Goal: Task Accomplishment & Management: Use online tool/utility

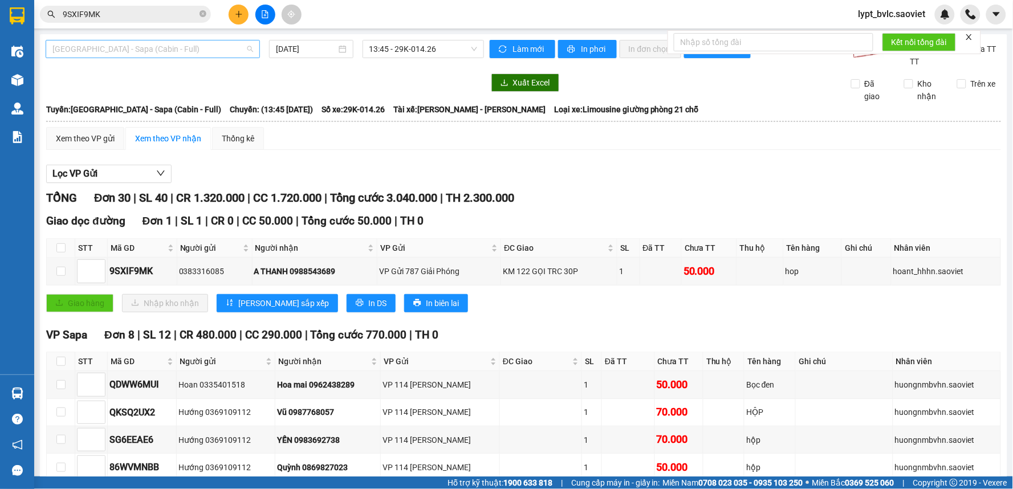
click at [150, 52] on span "[GEOGRAPHIC_DATA] - Sapa (Cabin - Full)" at bounding box center [152, 48] width 201 height 17
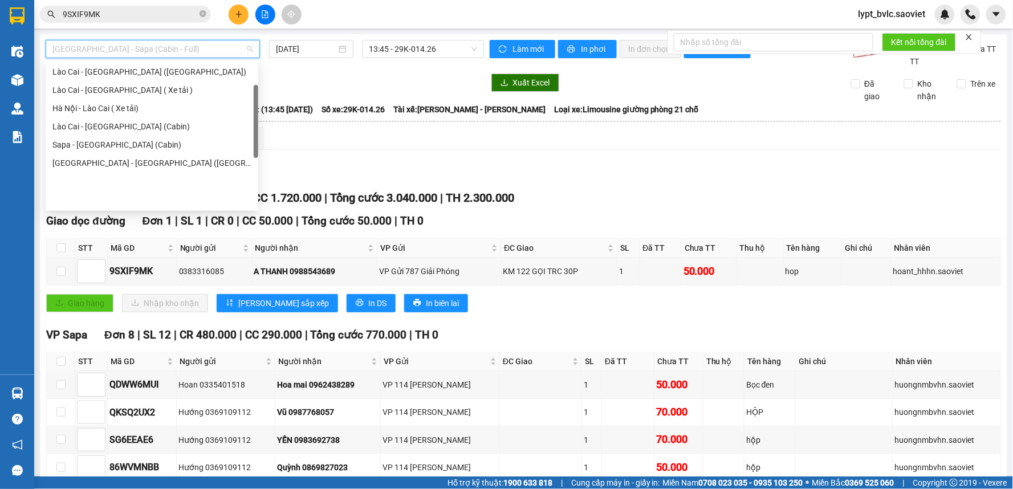
scroll to position [27, 0]
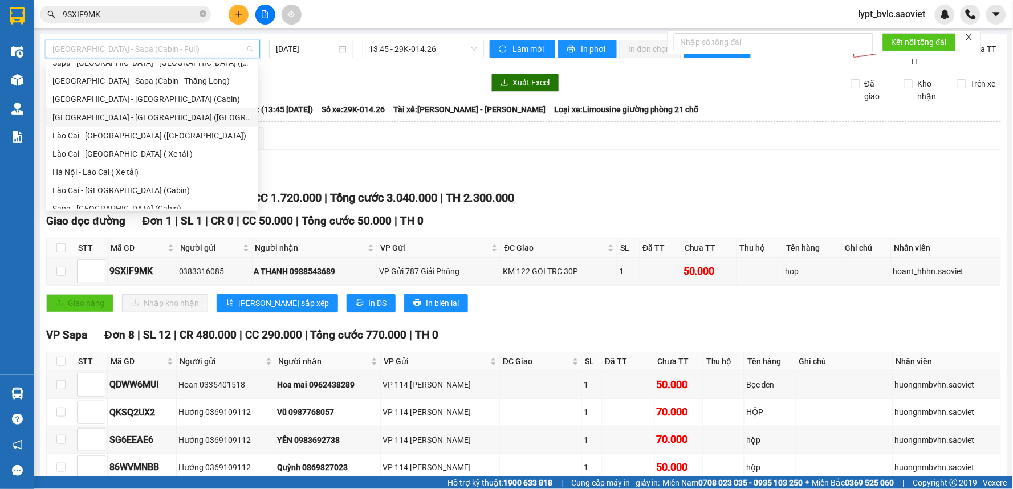
click at [137, 116] on div "[GEOGRAPHIC_DATA] - [GEOGRAPHIC_DATA] ([GEOGRAPHIC_DATA])" at bounding box center [151, 117] width 199 height 13
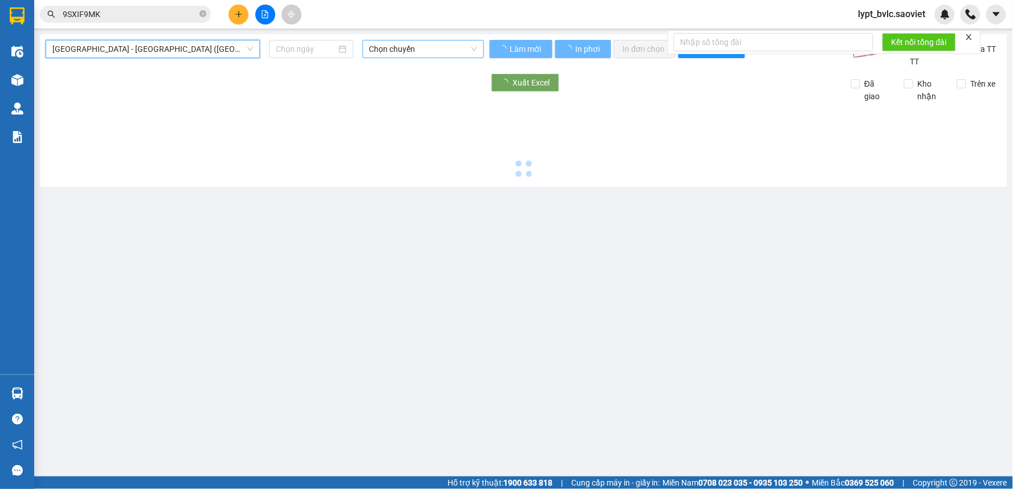
type input "[DATE]"
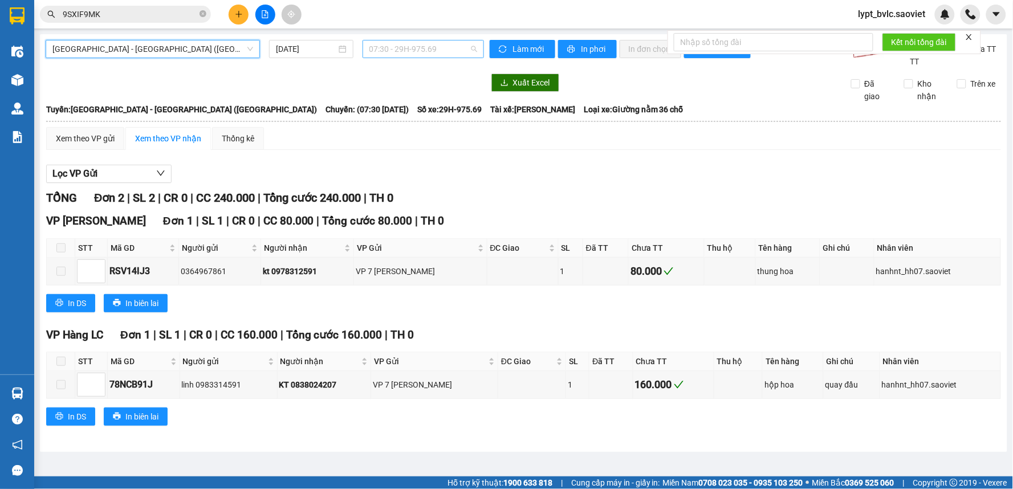
click at [414, 47] on span "07:30 - 29H-975.69" at bounding box center [423, 48] width 108 height 17
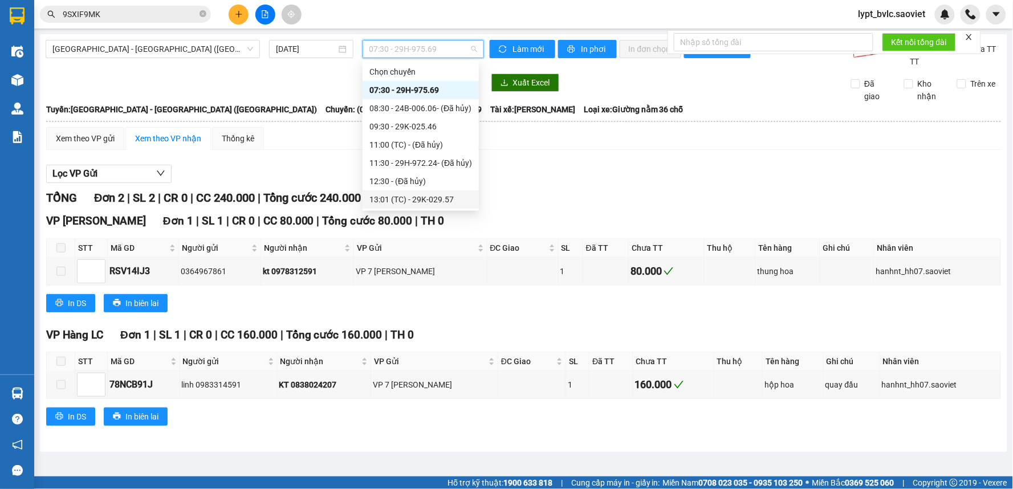
click at [402, 198] on div "13:01 (TC) - 29K-029.57" at bounding box center [420, 199] width 103 height 13
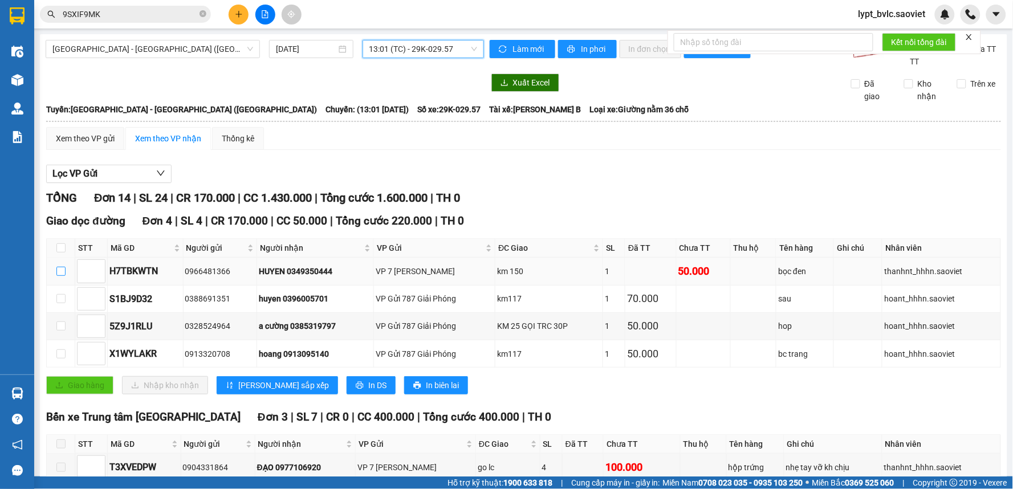
click at [60, 272] on input "checkbox" at bounding box center [60, 271] width 9 height 9
checkbox input "true"
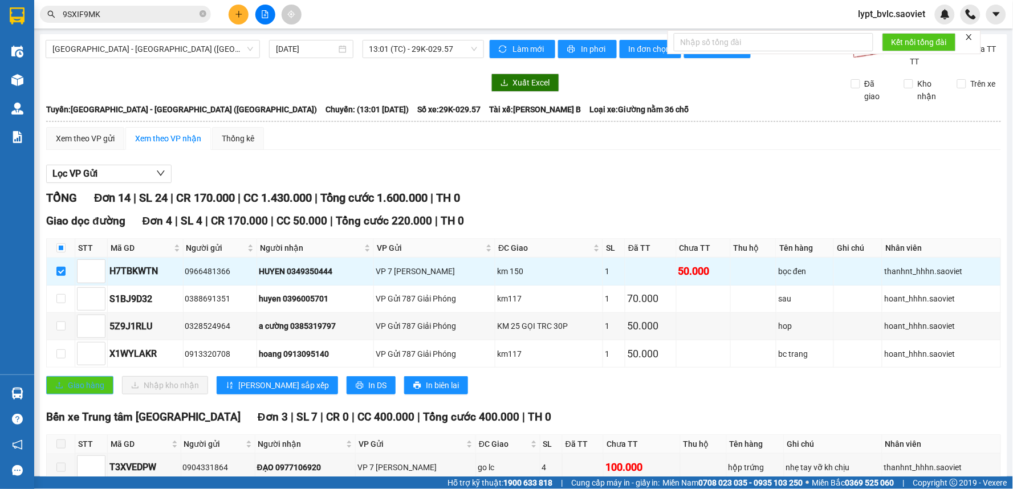
click at [78, 389] on span "Giao hàng" at bounding box center [86, 385] width 36 height 13
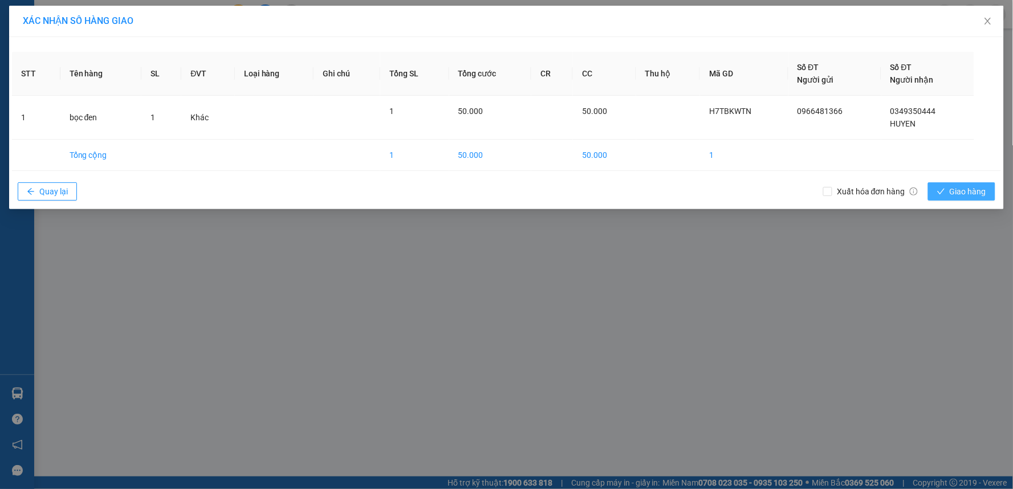
click at [976, 191] on span "Giao hàng" at bounding box center [968, 191] width 36 height 13
